Goal: Transaction & Acquisition: Book appointment/travel/reservation

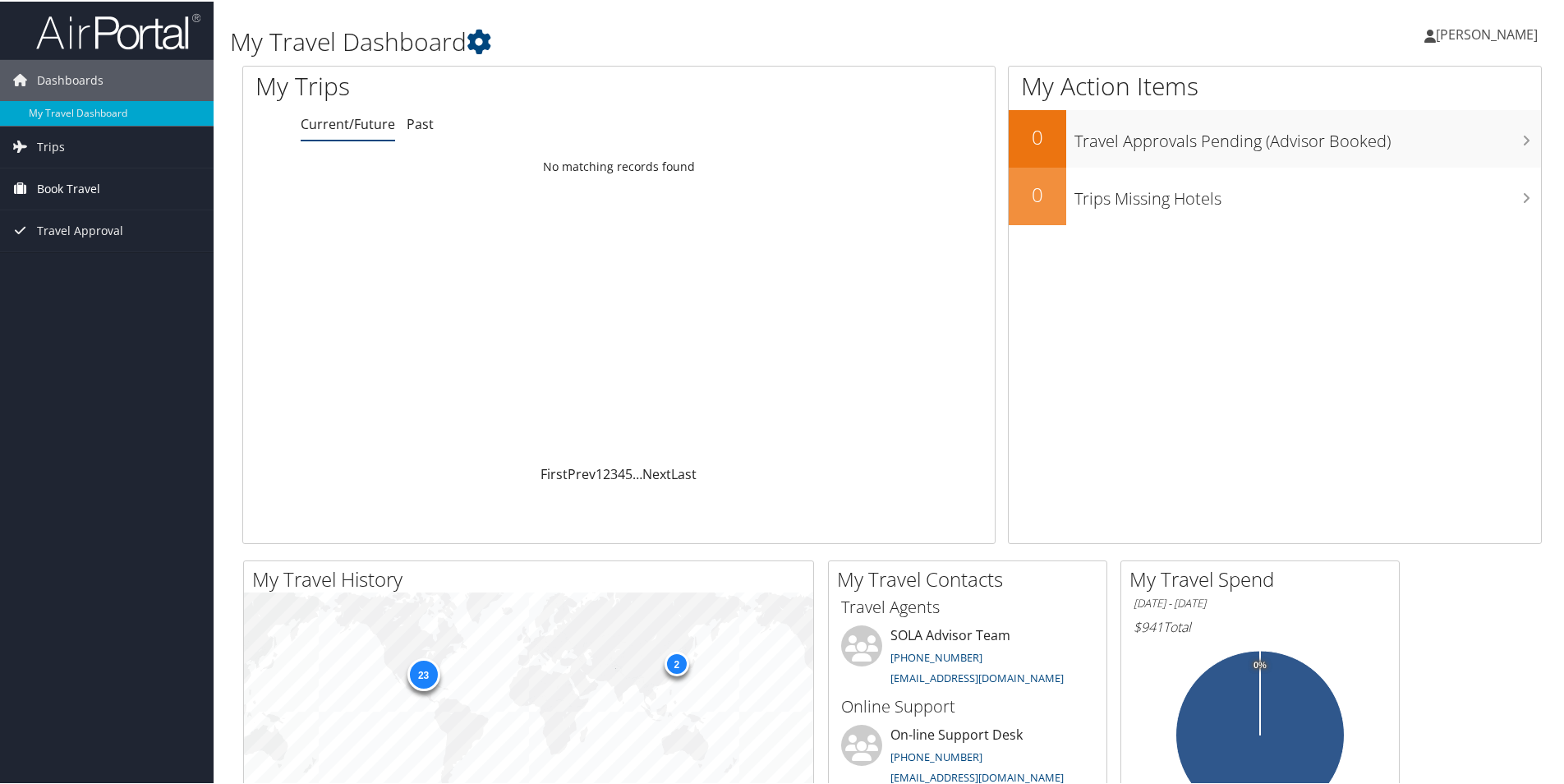
click at [78, 184] on span "Book Travel" at bounding box center [68, 187] width 63 height 41
click at [104, 243] on link "Book/Manage Online Trips" at bounding box center [107, 244] width 214 height 25
click at [81, 79] on span "Dashboards" at bounding box center [70, 79] width 67 height 41
click at [66, 165] on span "Book Travel" at bounding box center [68, 162] width 63 height 41
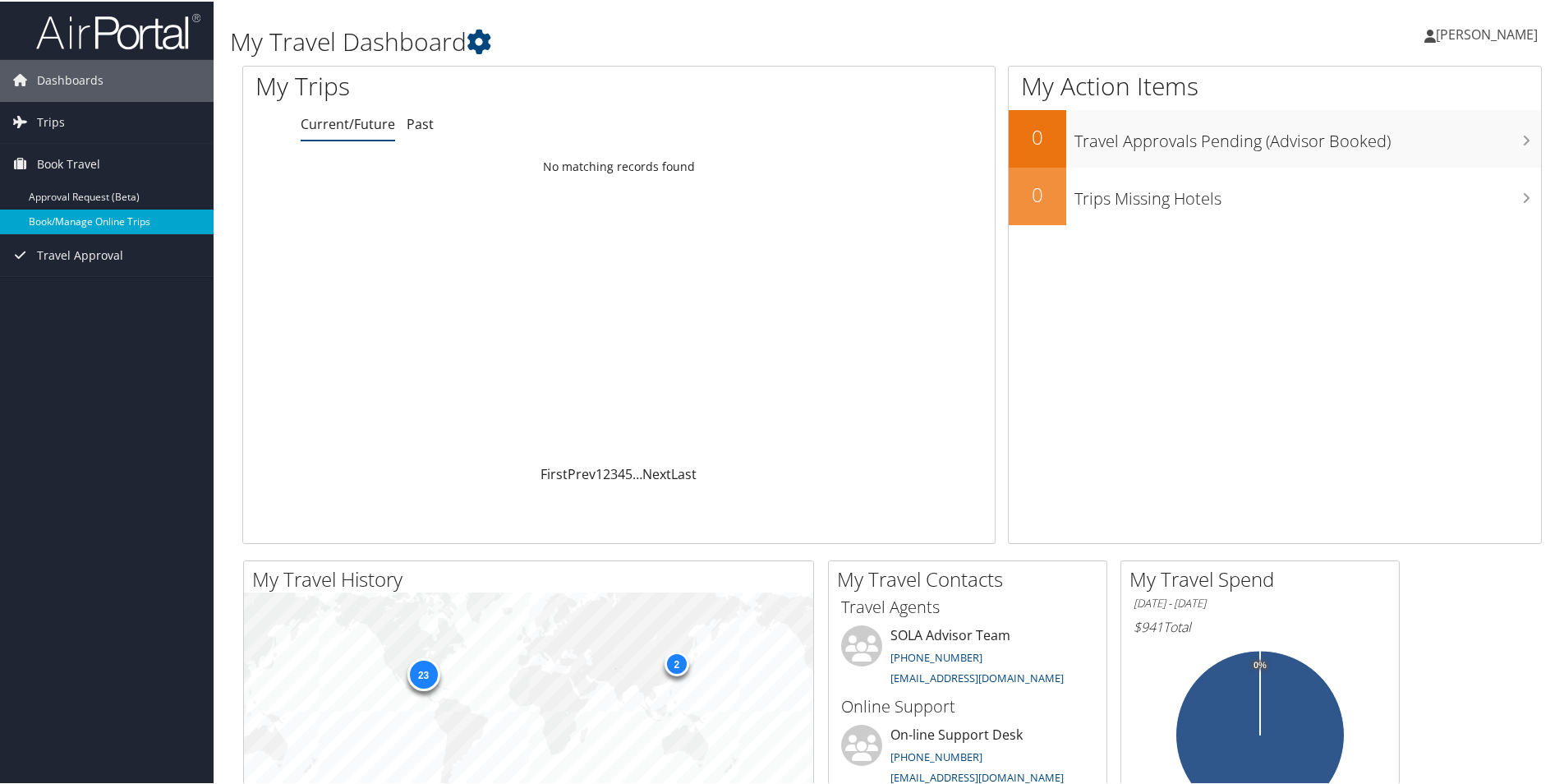
click at [97, 224] on link "Book/Manage Online Trips" at bounding box center [107, 219] width 214 height 25
click at [119, 220] on link "Book/Manage Online Trips" at bounding box center [107, 219] width 214 height 25
click at [1468, 32] on span "[PERSON_NAME]" at bounding box center [1486, 32] width 102 height 18
click at [1404, 89] on link "My Settings" at bounding box center [1444, 90] width 183 height 28
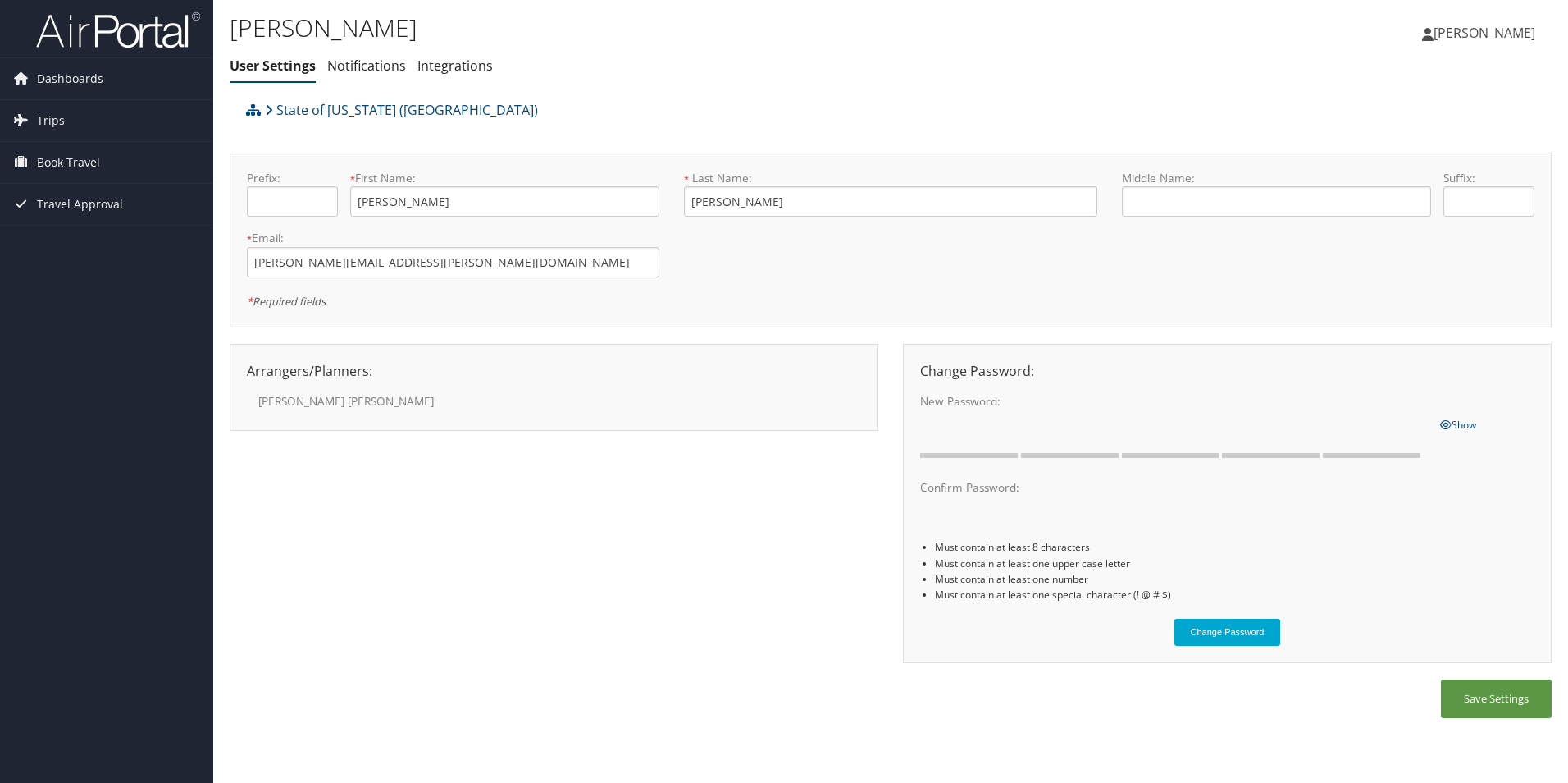
click at [1497, 35] on span "[PERSON_NAME]" at bounding box center [1484, 32] width 101 height 18
click at [1417, 148] on link "View Travel Profile" at bounding box center [1443, 146] width 182 height 28
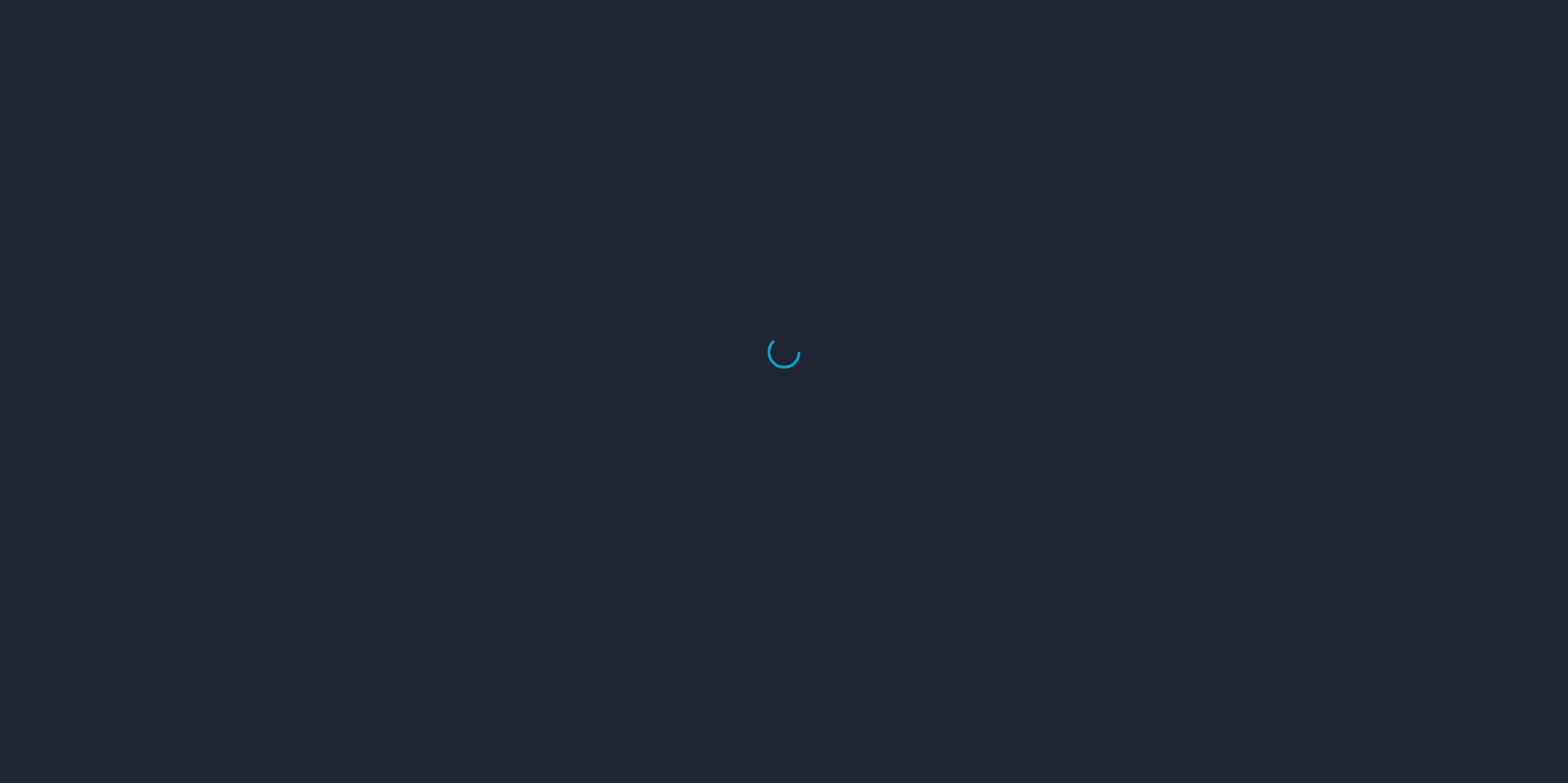
select select "US"
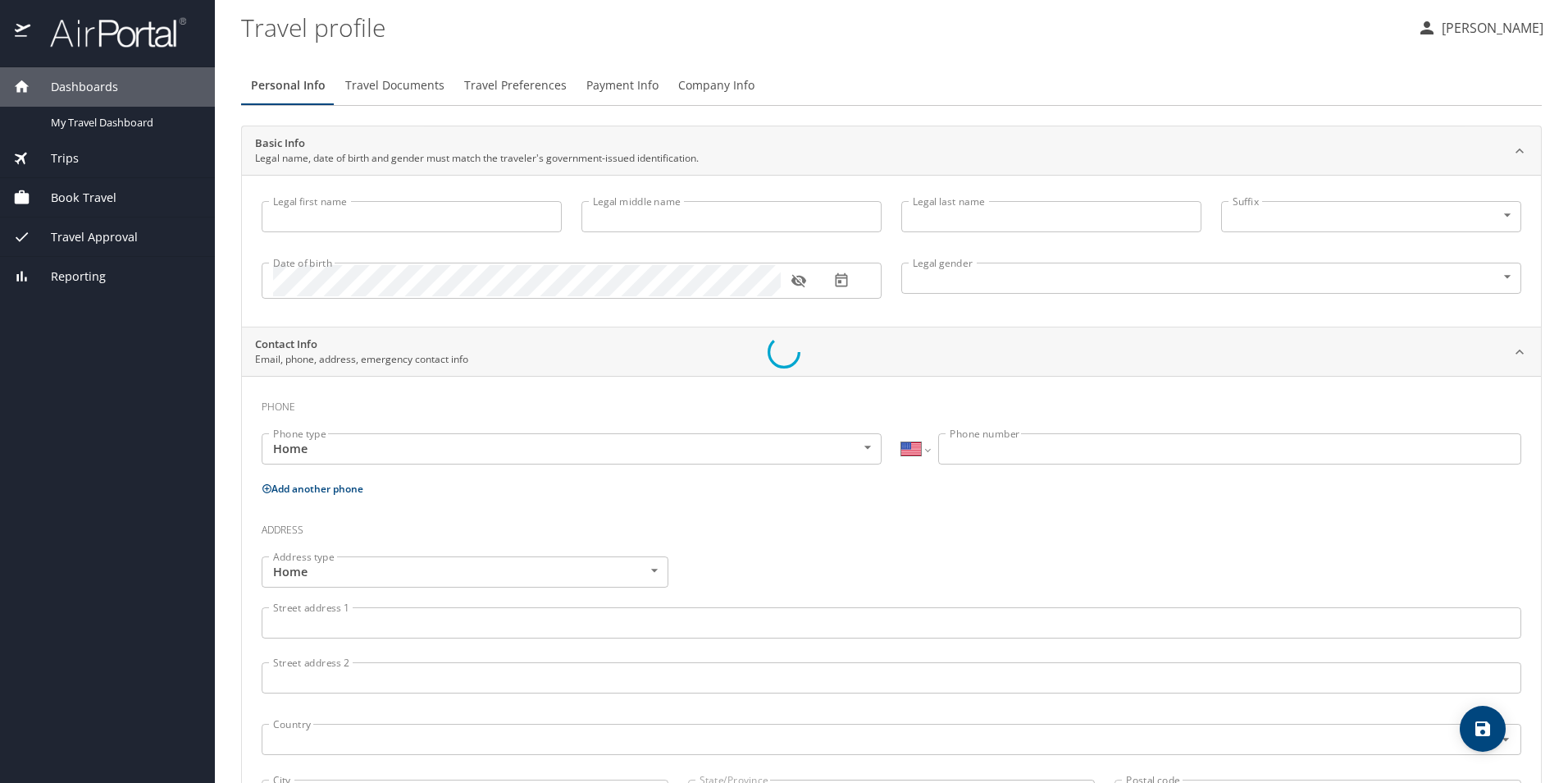
type input "[PERSON_NAME]"
type input "DOIRON"
type input "Male"
select select "US"
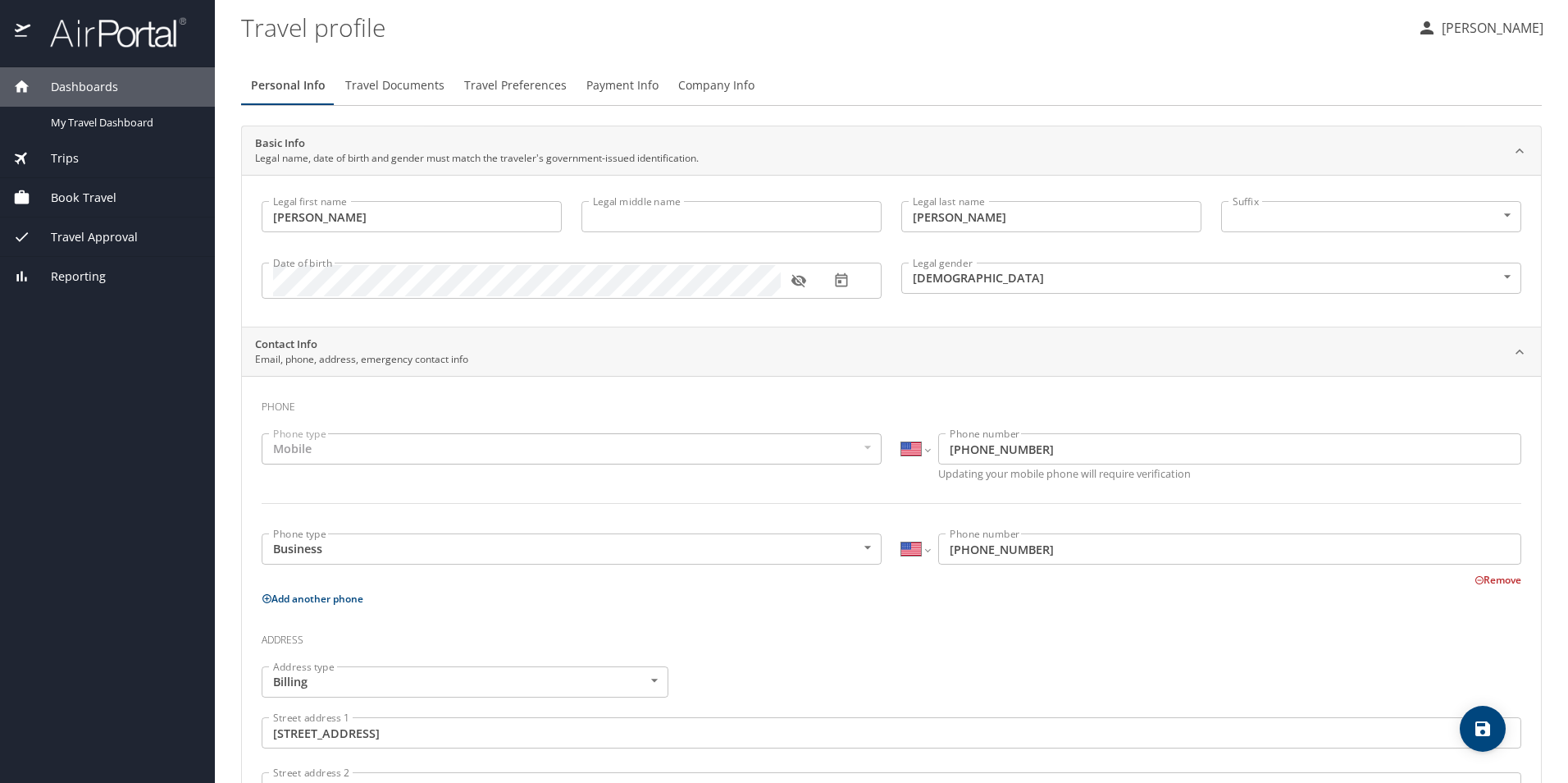
click at [1498, 27] on p "[PERSON_NAME]" at bounding box center [1490, 27] width 107 height 20
click at [96, 121] on div at bounding box center [784, 392] width 1568 height 783
click at [112, 125] on span "My Travel Dashboard" at bounding box center [123, 123] width 144 height 15
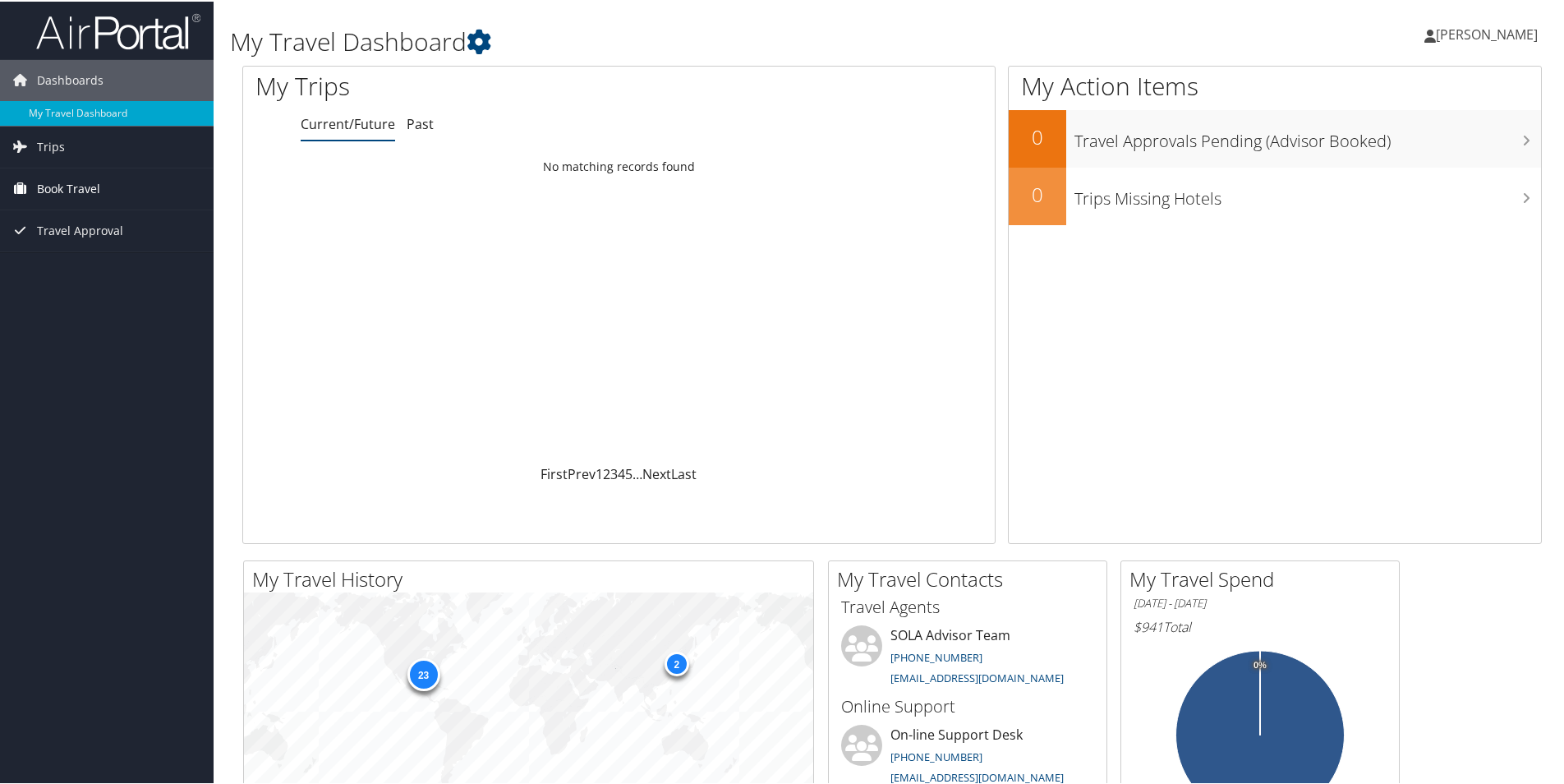
click at [79, 186] on span "Book Travel" at bounding box center [68, 187] width 63 height 41
click at [100, 244] on link "Book/Manage Online Trips" at bounding box center [107, 244] width 214 height 25
